Goal: Task Accomplishment & Management: Use online tool/utility

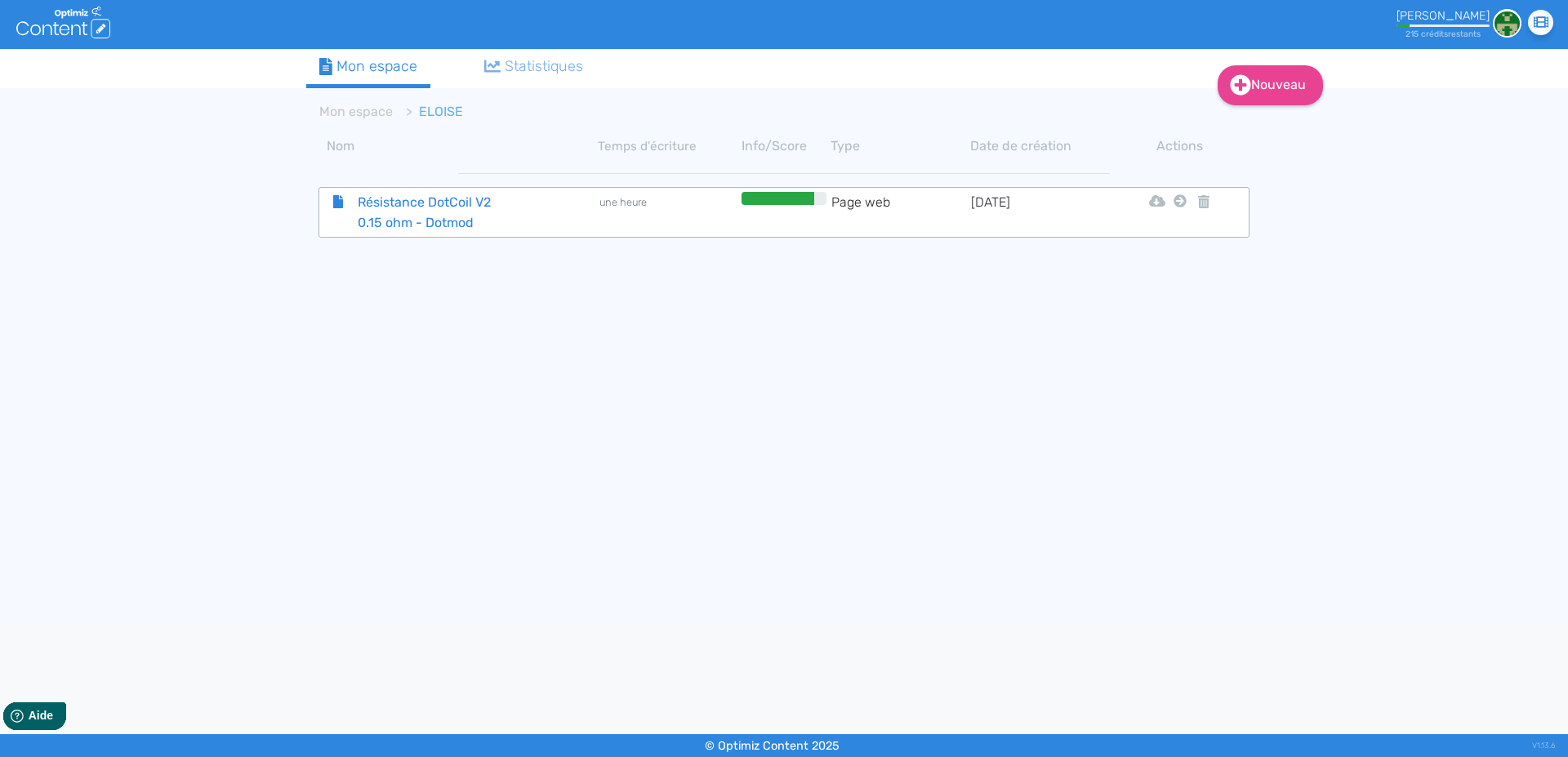
click at [425, 194] on span "Résistance DotCoil V2 0.15 ohm - Dotmod" at bounding box center [438, 212] width 184 height 41
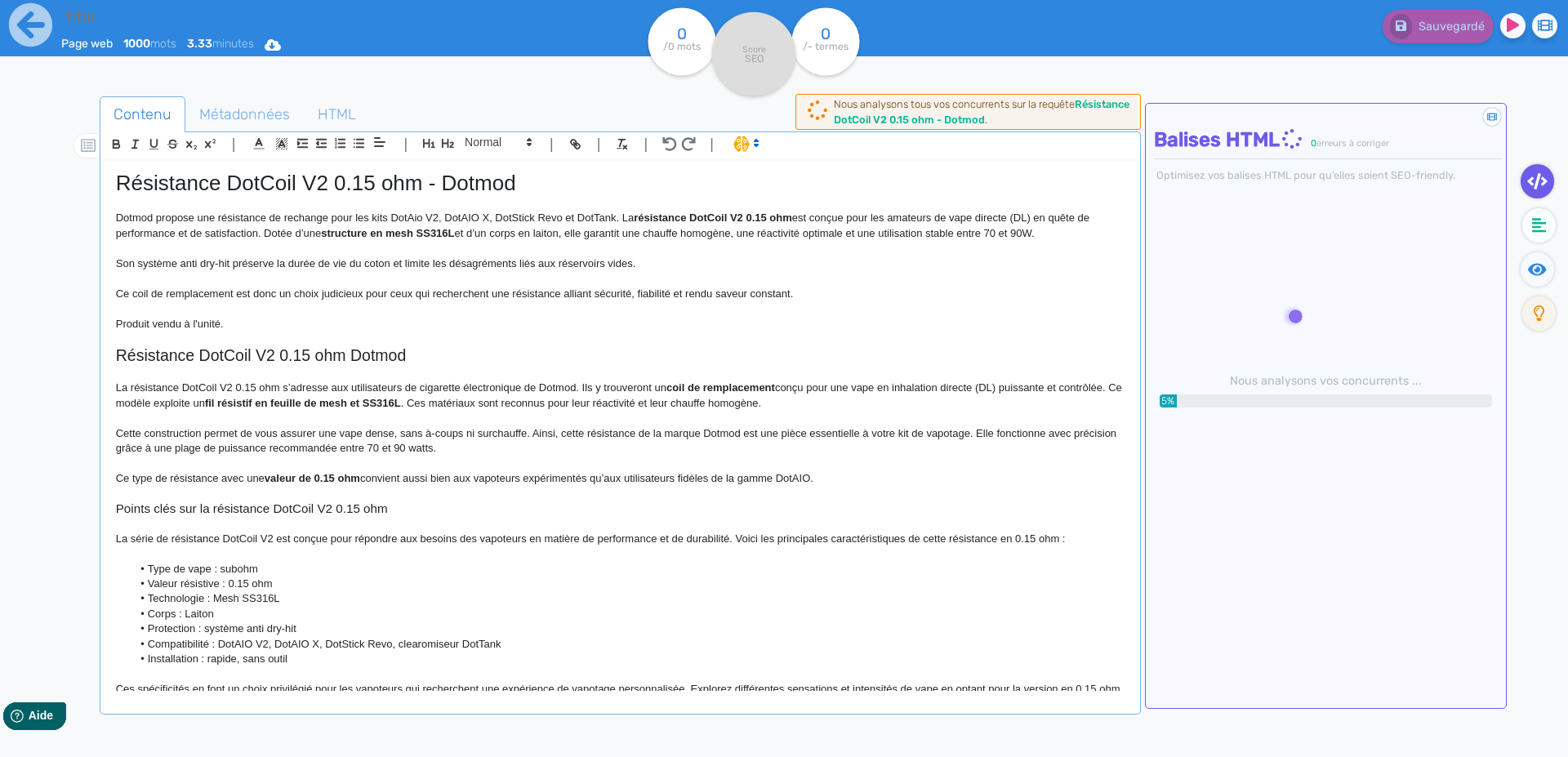
type input "Résistance DotCoil V2 0.15 ohm - Dotmod"
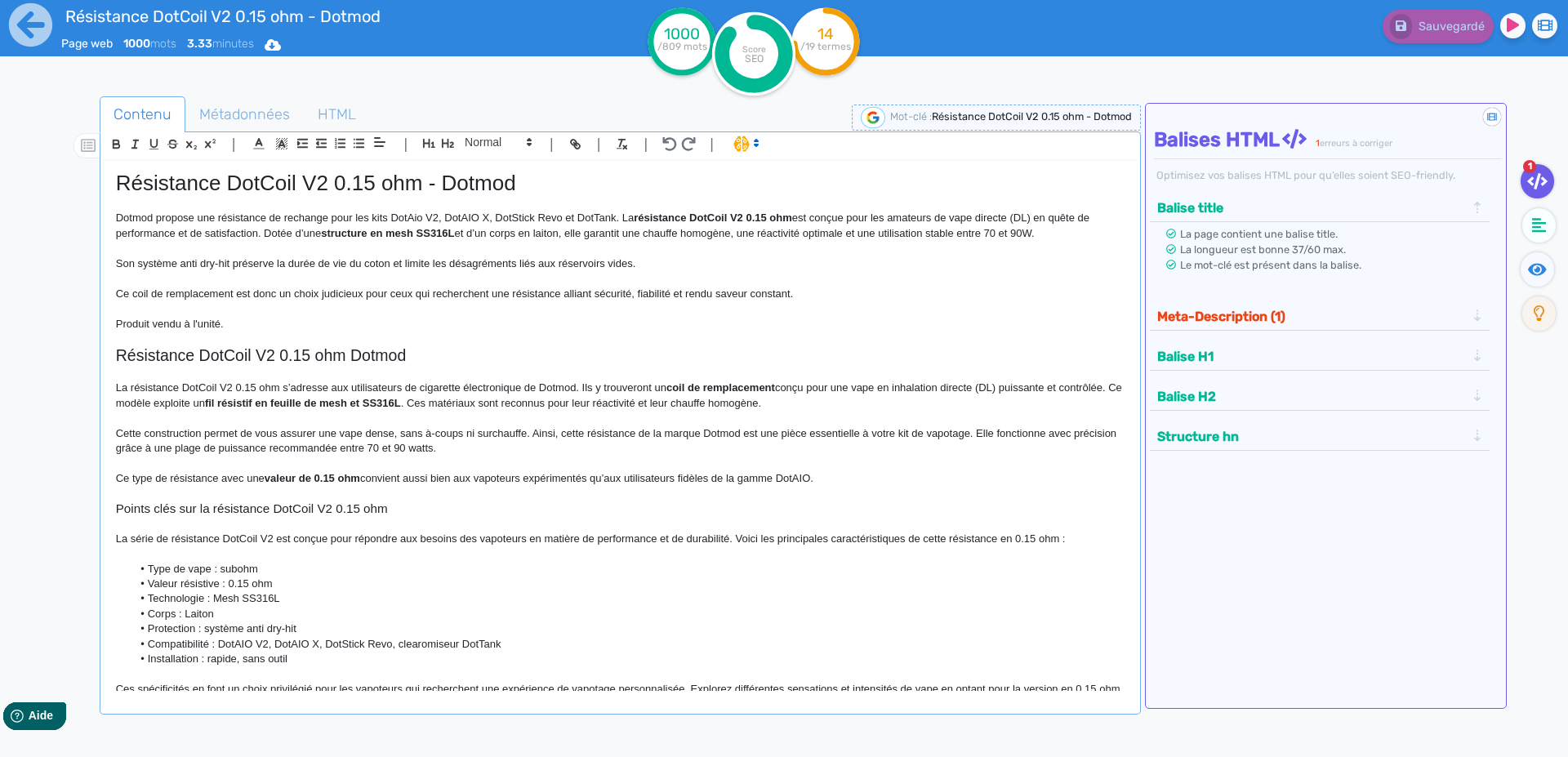
click at [364, 248] on p at bounding box center [620, 249] width 1009 height 15
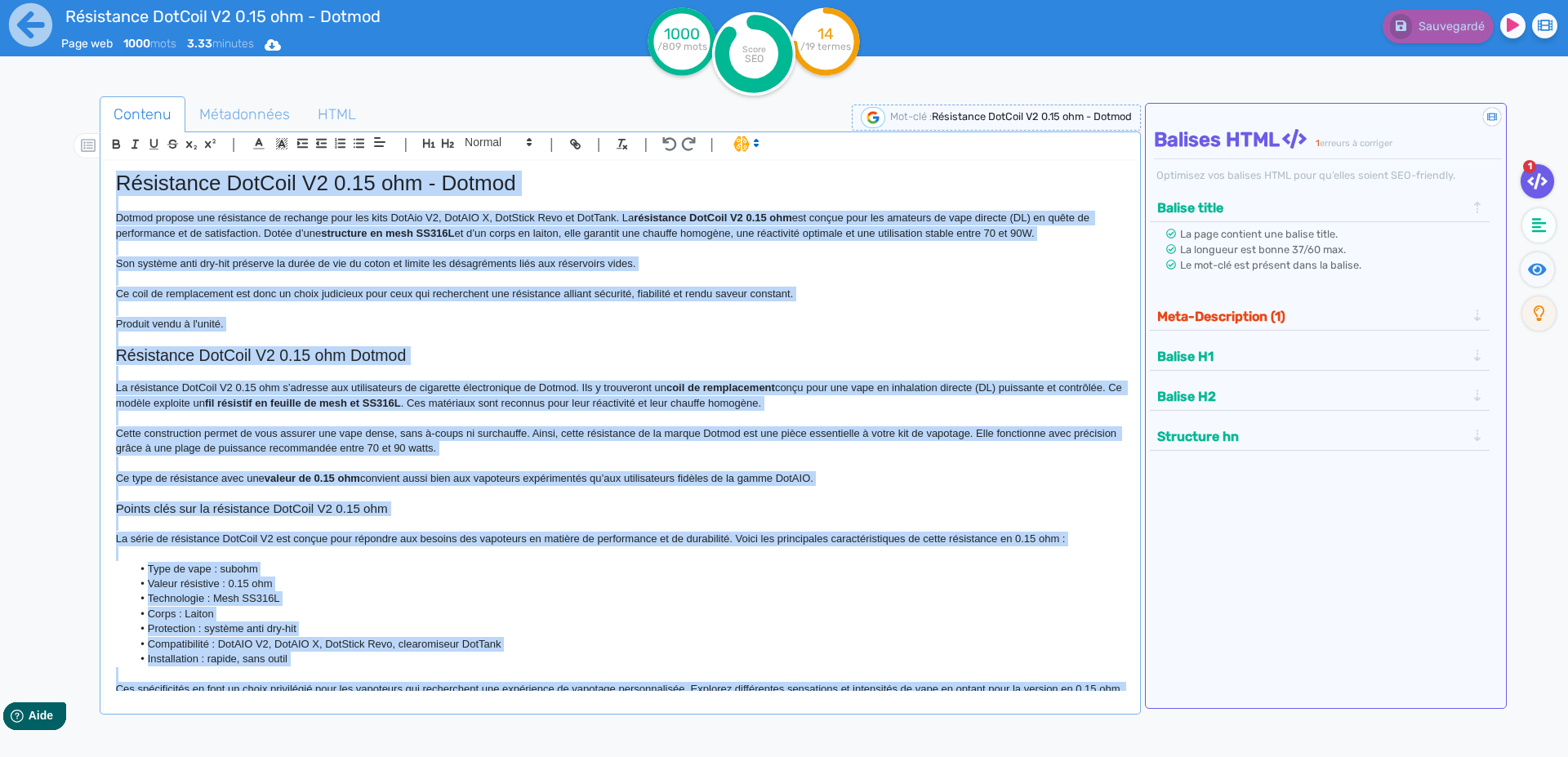
copy div "Loremipsum DolOrsi A8 5.21 con - Adipis Elitse doeiusm tem incididunt ut labore…"
click at [212, 114] on span "Métadonnées" at bounding box center [245, 115] width 117 height 45
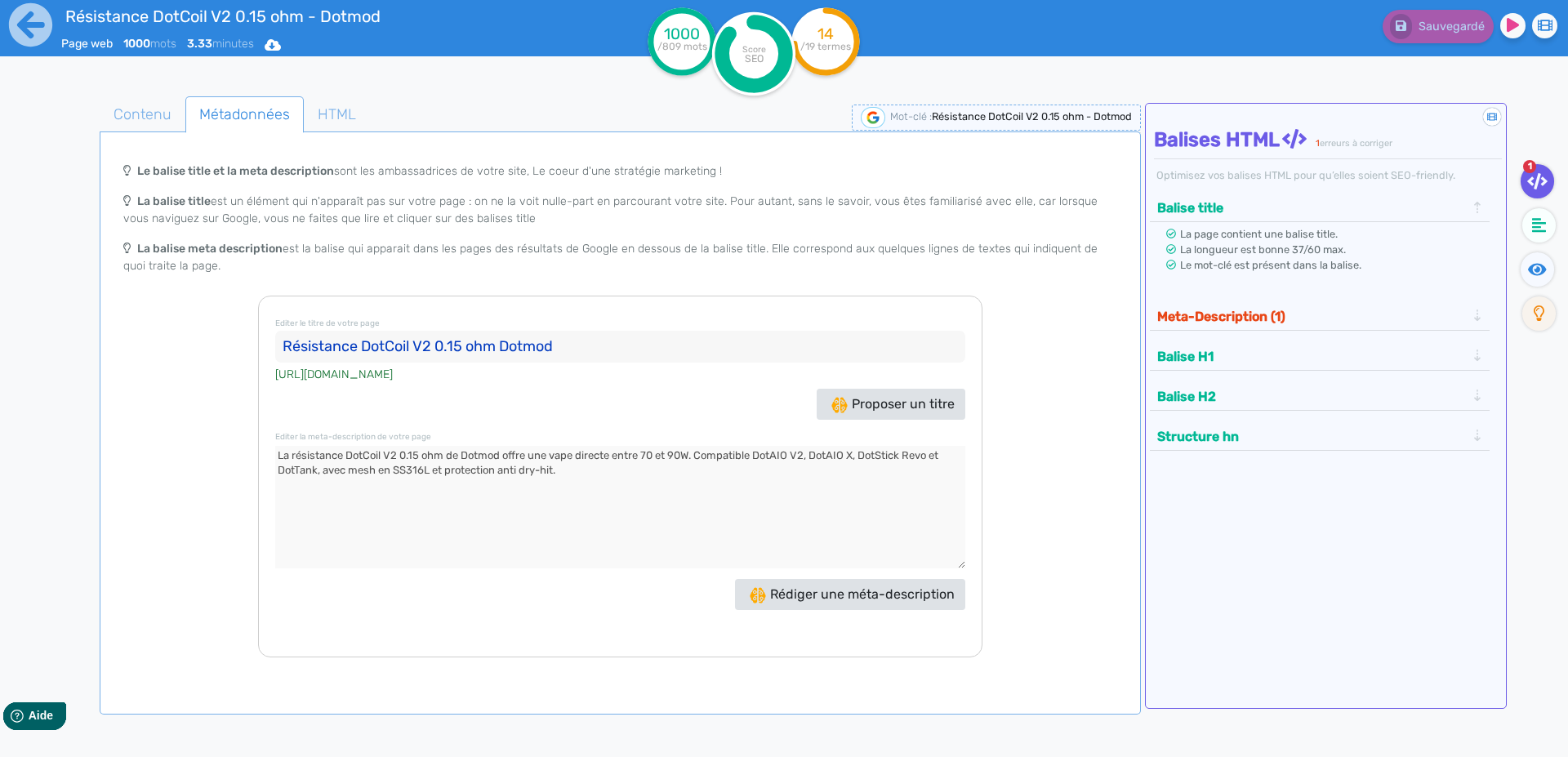
click at [288, 346] on input "Résistance DotCoil V2 0.15 ohm Dotmod" at bounding box center [620, 347] width 690 height 32
click at [283, 459] on textarea at bounding box center [620, 507] width 690 height 122
click at [22, 31] on icon at bounding box center [31, 25] width 45 height 45
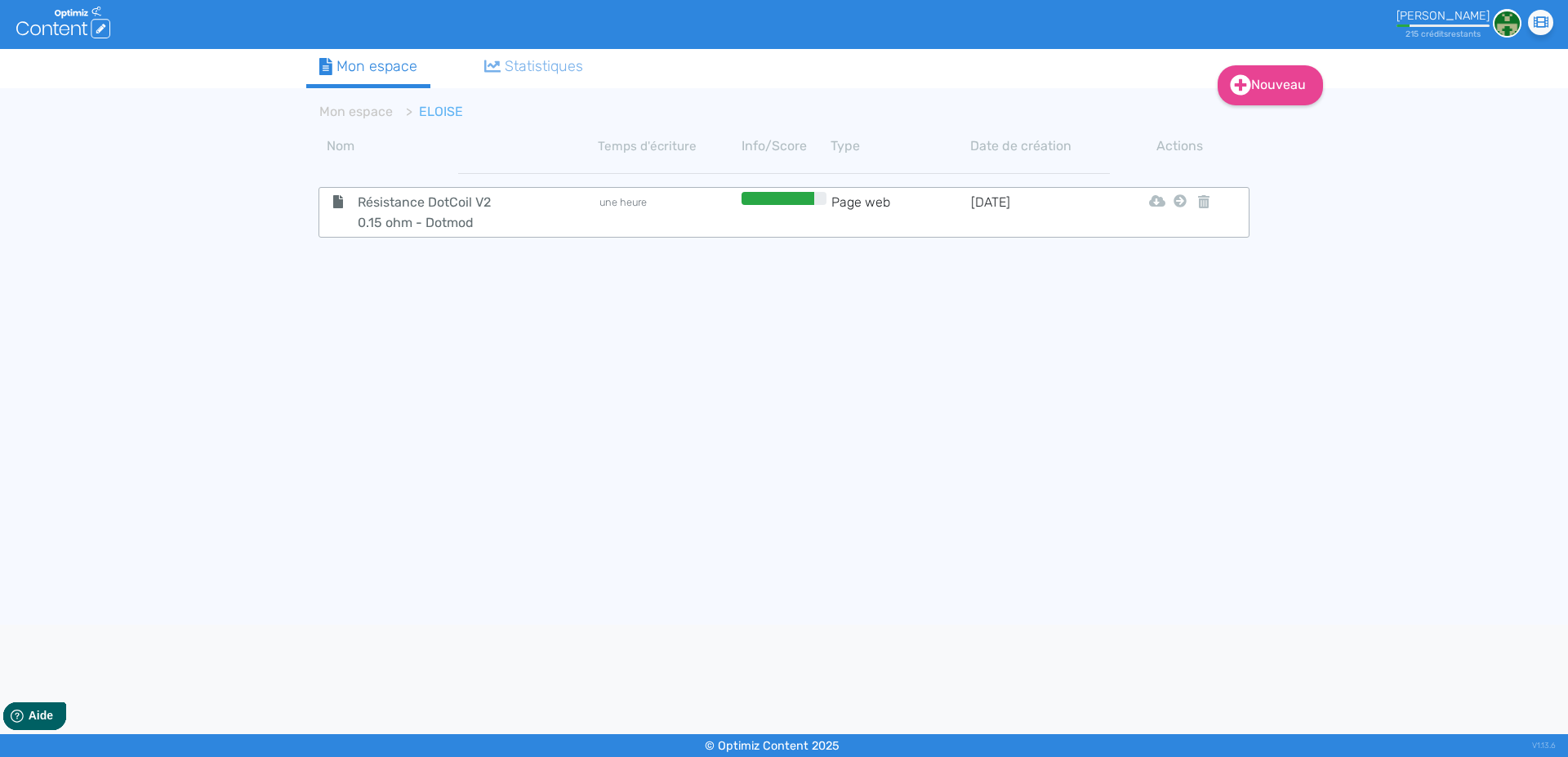
click at [1178, 206] on icon at bounding box center [1179, 201] width 13 height 13
click at [1177, 237] on button "Mon Espace" at bounding box center [1172, 242] width 140 height 26
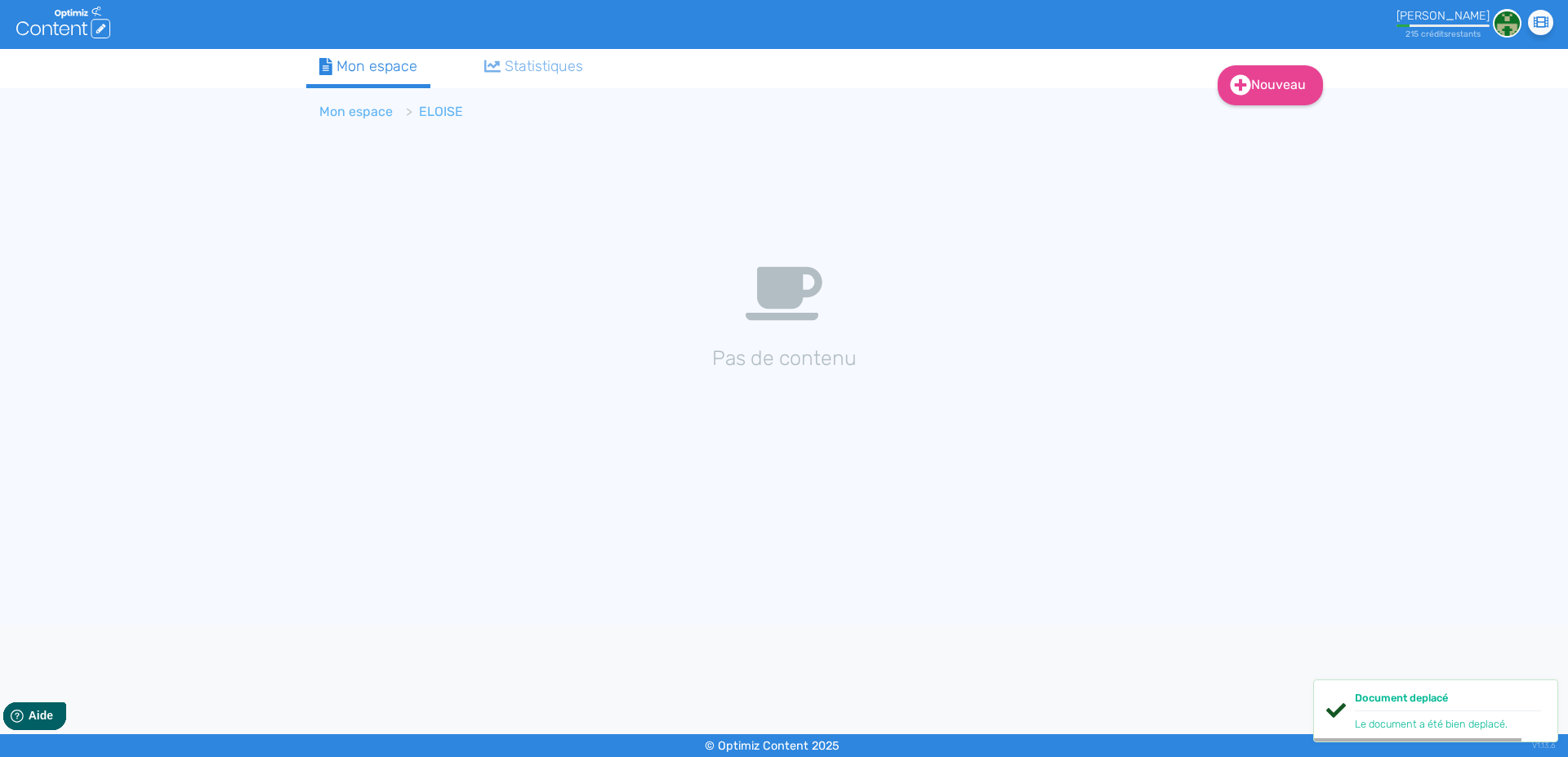
click at [359, 111] on link "Mon espace" at bounding box center [355, 111] width 73 height 16
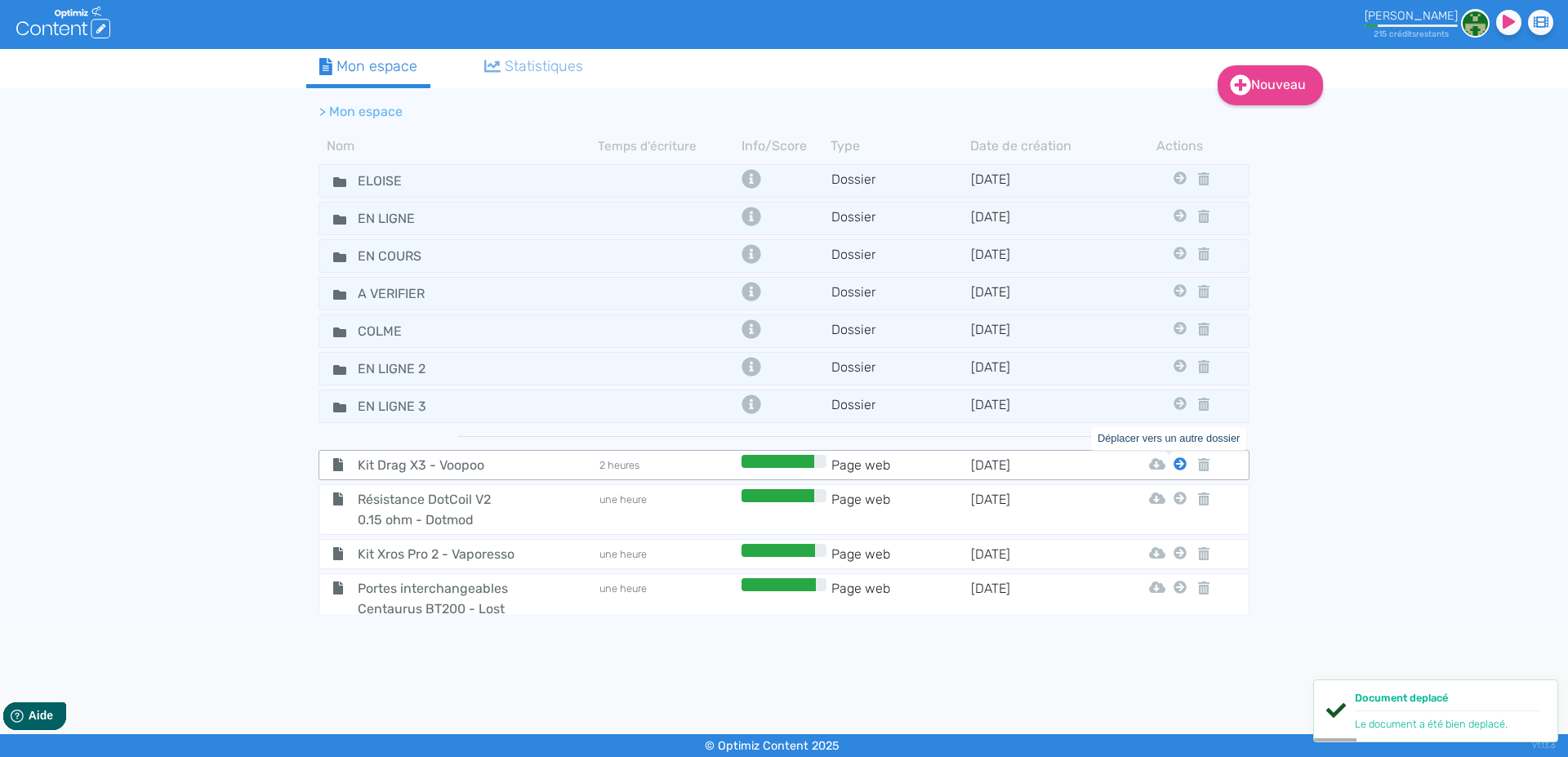
click at [1173, 467] on icon at bounding box center [1179, 464] width 13 height 13
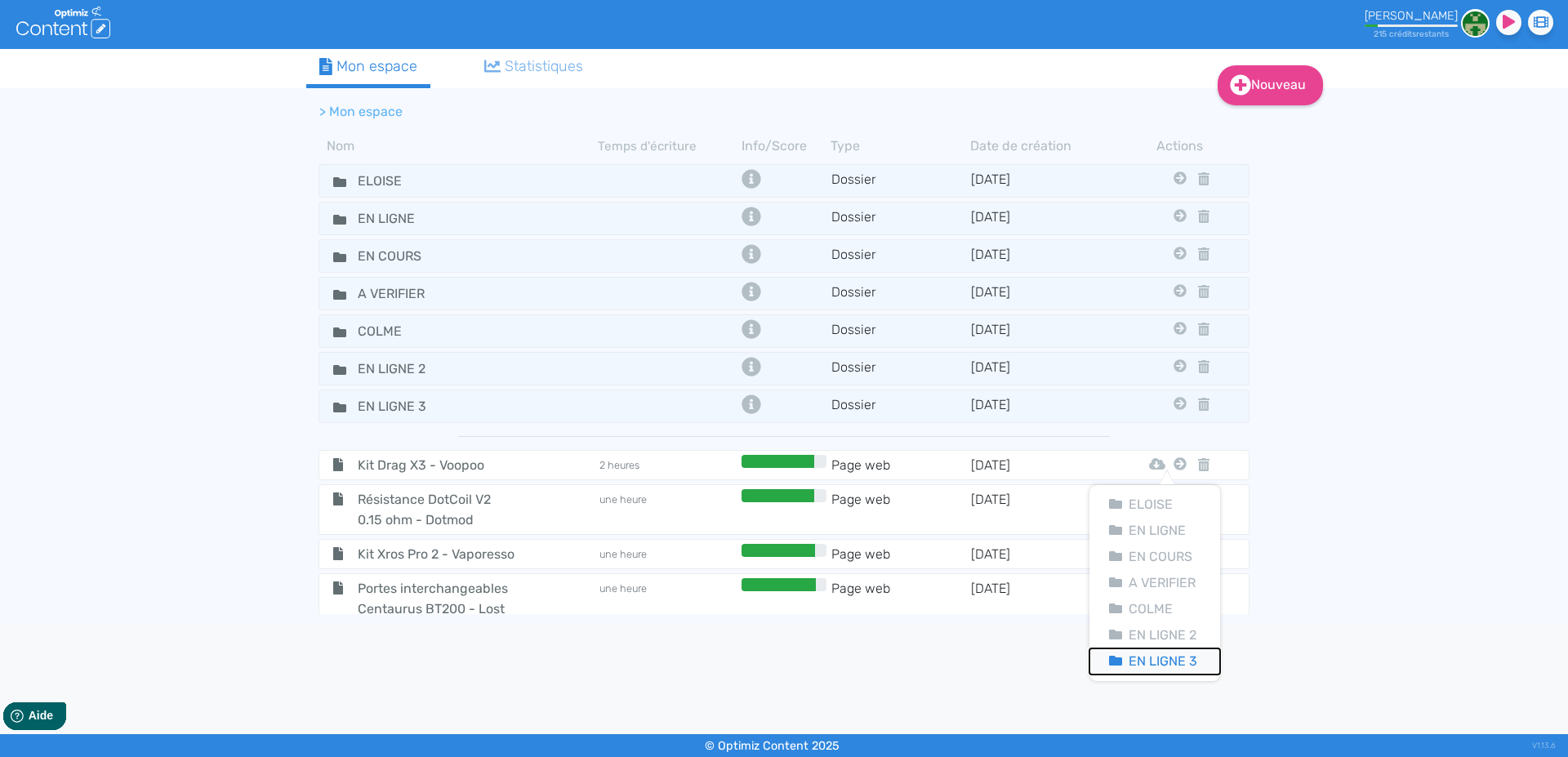
click at [1164, 654] on button "En Ligne 3" at bounding box center [1154, 661] width 131 height 26
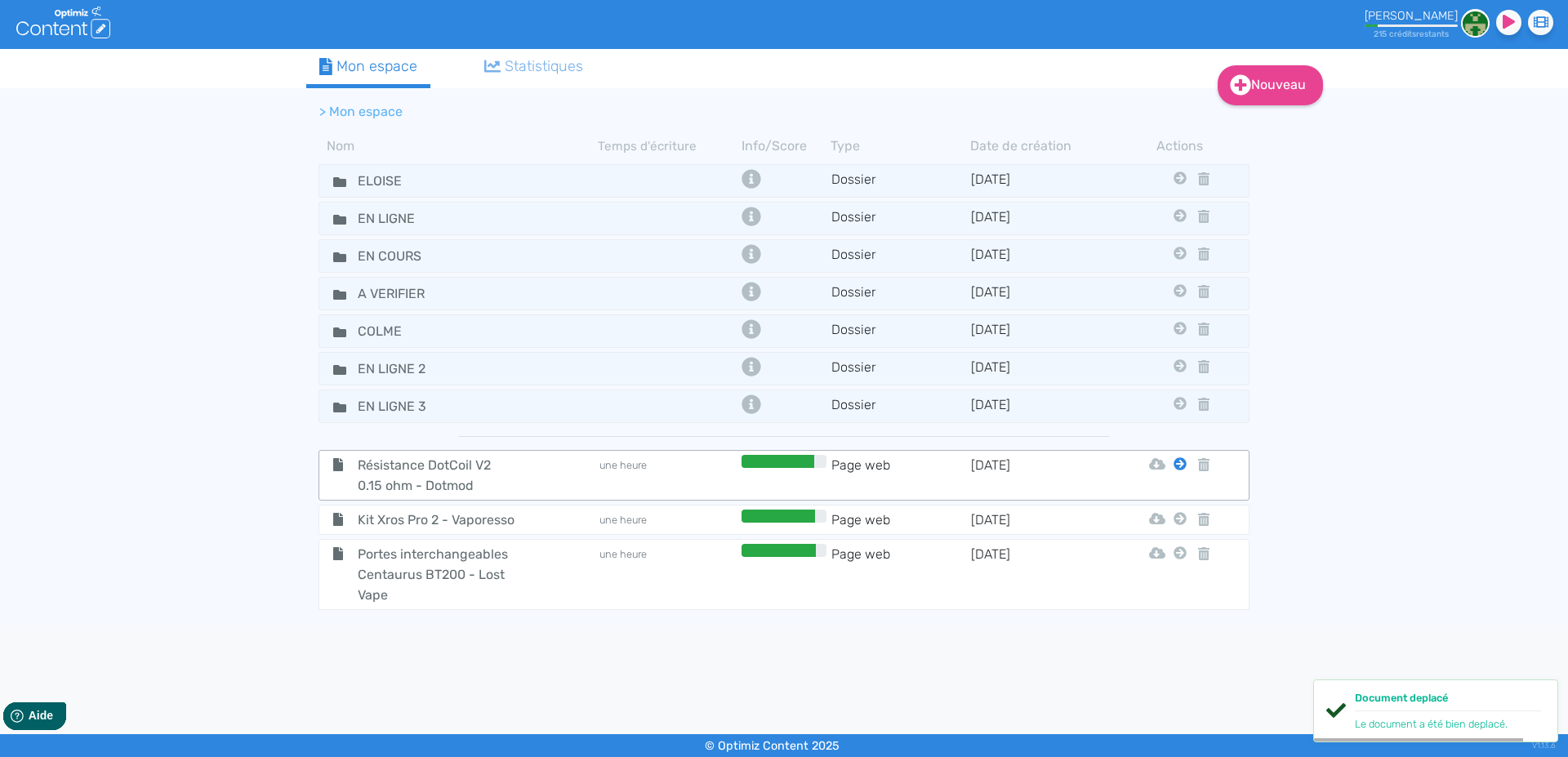
click at [1173, 461] on icon at bounding box center [1179, 464] width 13 height 13
click at [1170, 657] on button "En Ligne 3" at bounding box center [1154, 661] width 131 height 26
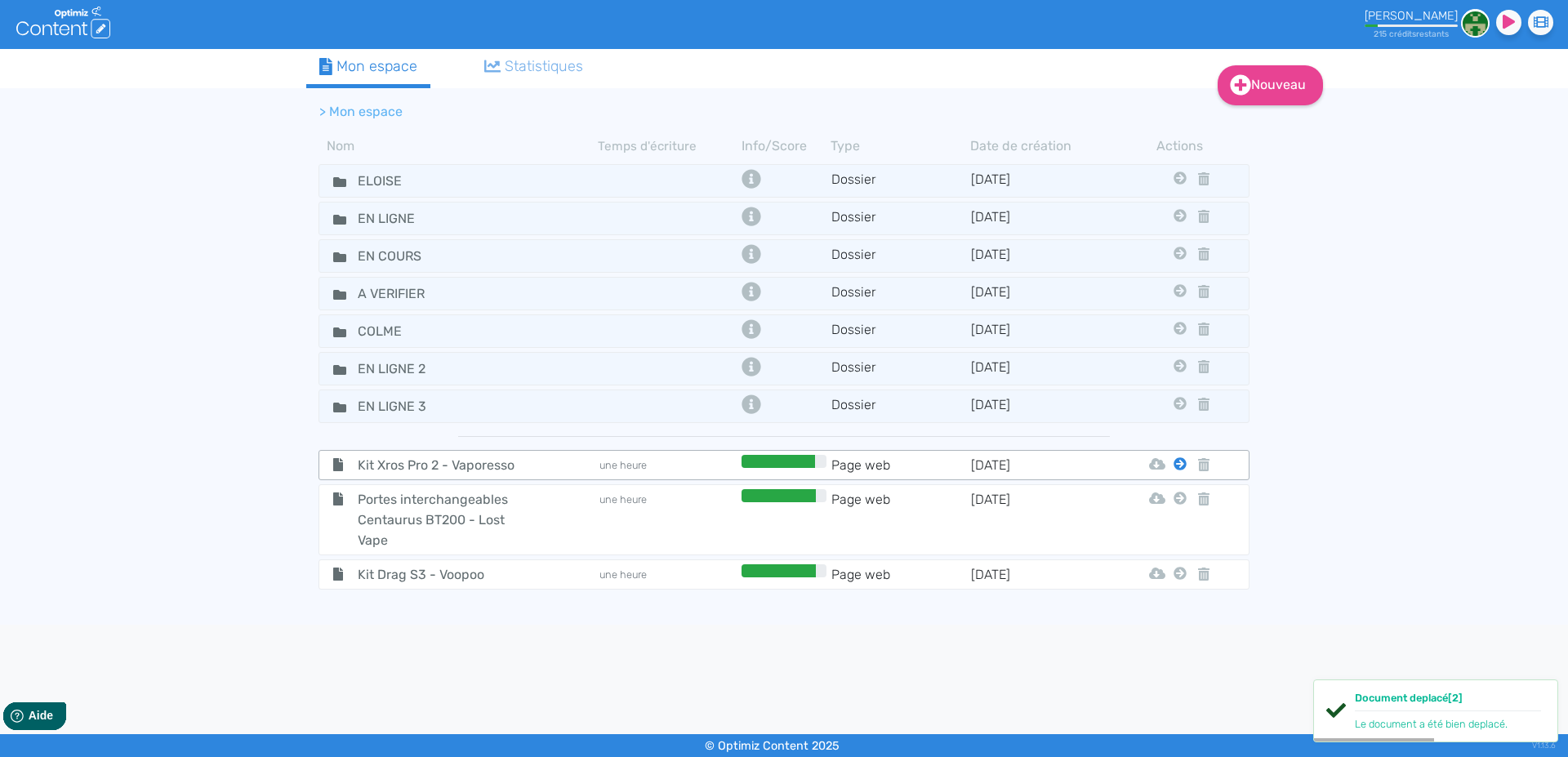
click at [1179, 464] on icon at bounding box center [1179, 464] width 13 height 13
drag, startPoint x: 1173, startPoint y: 659, endPoint x: 1184, endPoint y: 582, distance: 77.8
click at [1173, 659] on button "En Ligne 3" at bounding box center [1167, 661] width 131 height 26
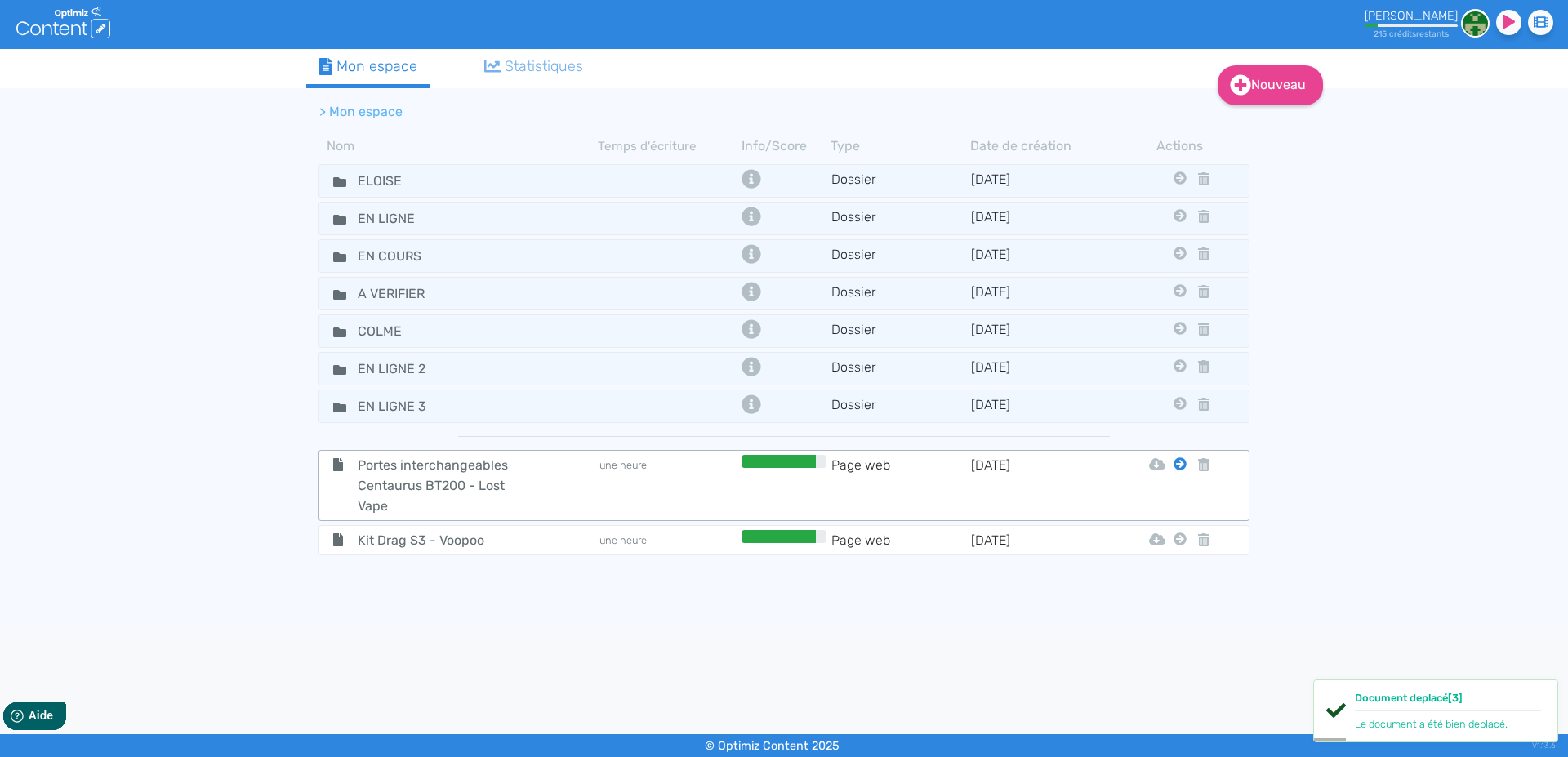
click at [1179, 462] on icon at bounding box center [1179, 464] width 13 height 13
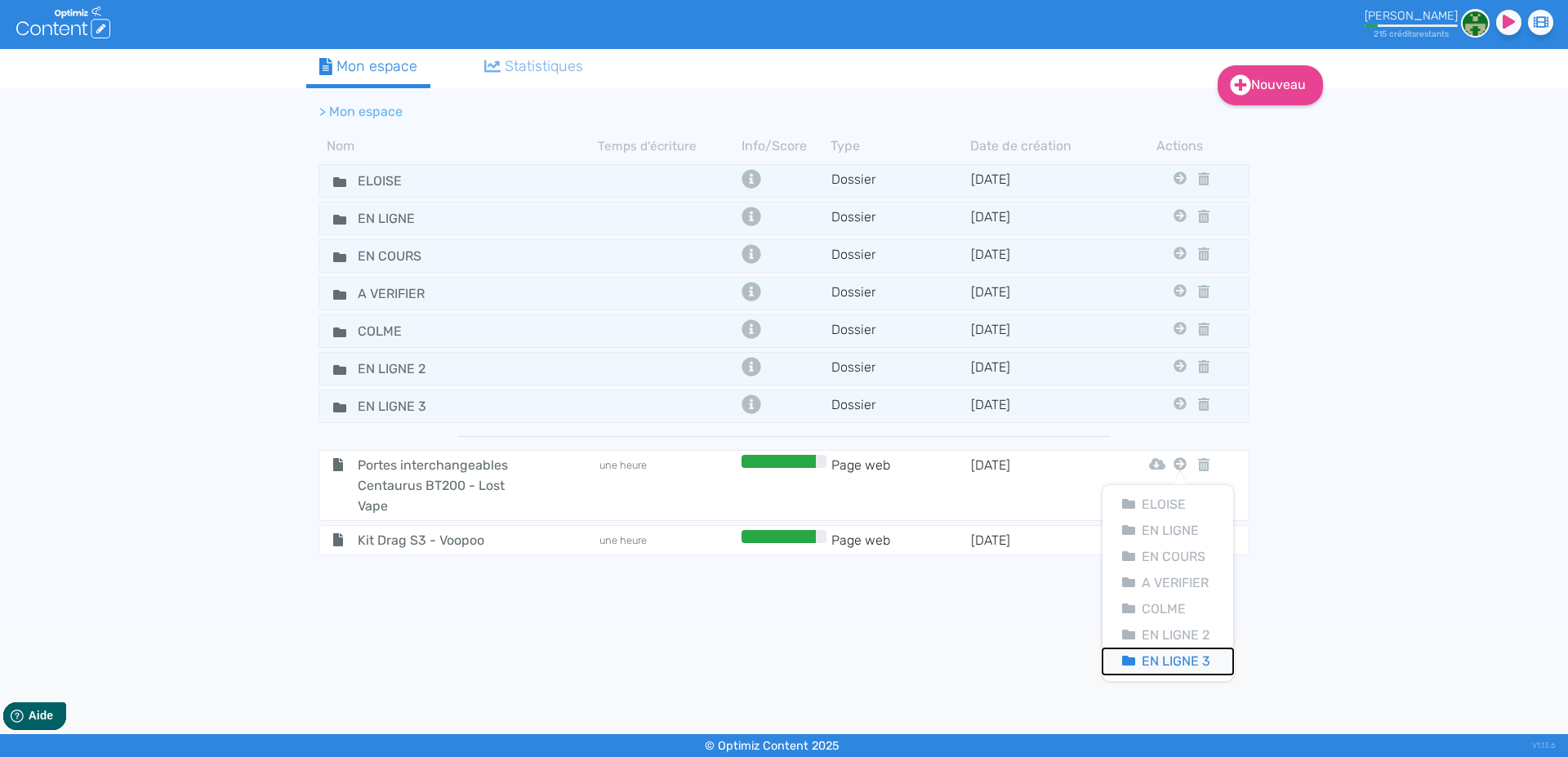
click at [1175, 657] on button "En Ligne 3" at bounding box center [1167, 661] width 131 height 26
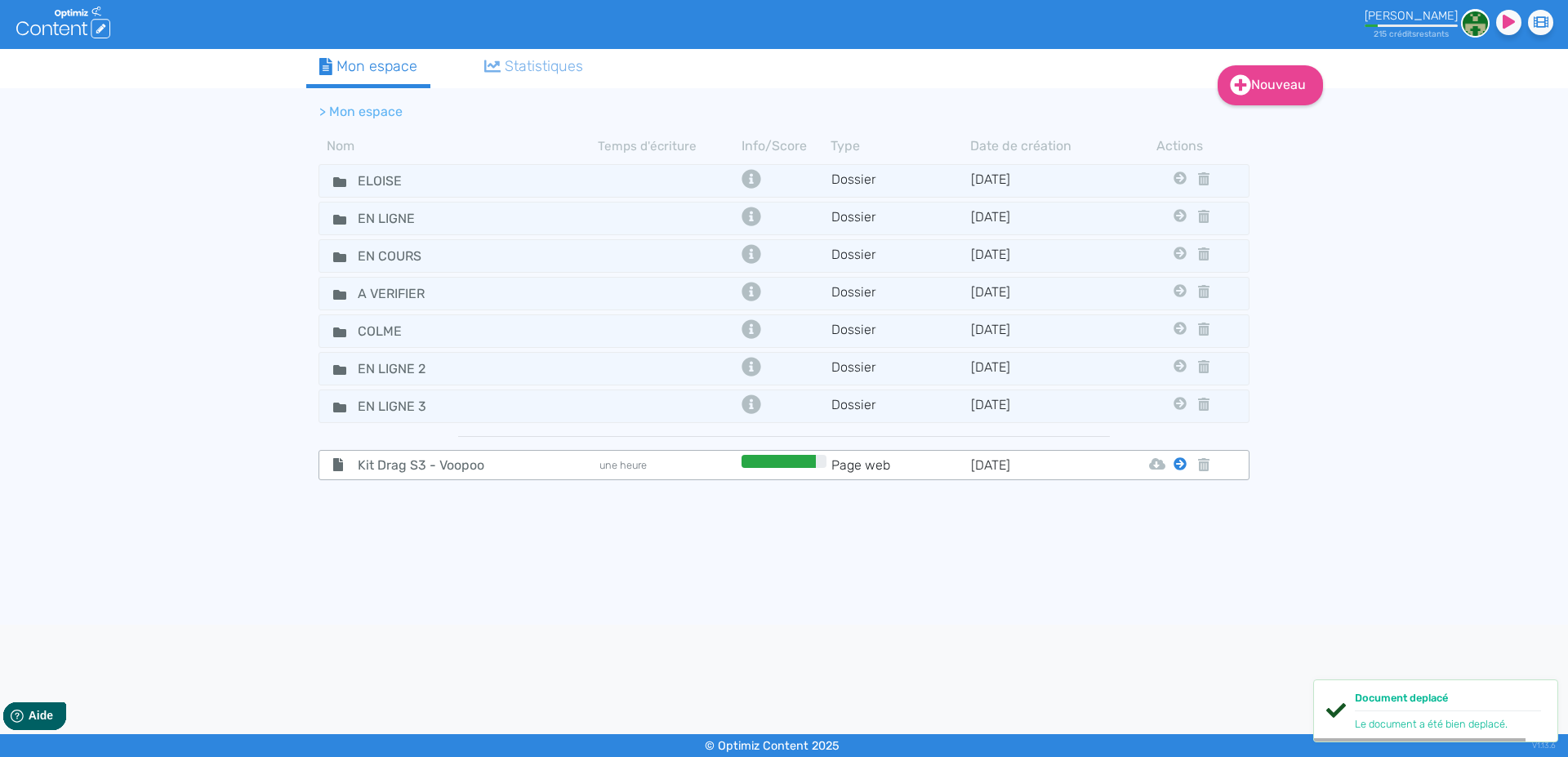
click at [1179, 468] on icon at bounding box center [1179, 464] width 13 height 13
click at [1177, 662] on button "En Ligne 3" at bounding box center [1167, 661] width 131 height 26
click at [556, 660] on body ".cls-1 { fill: #fff; } logos_optimized_solutions [PERSON_NAME] 215 crédit s res…" at bounding box center [784, 378] width 1568 height 757
